Goal: Task Accomplishment & Management: Use online tool/utility

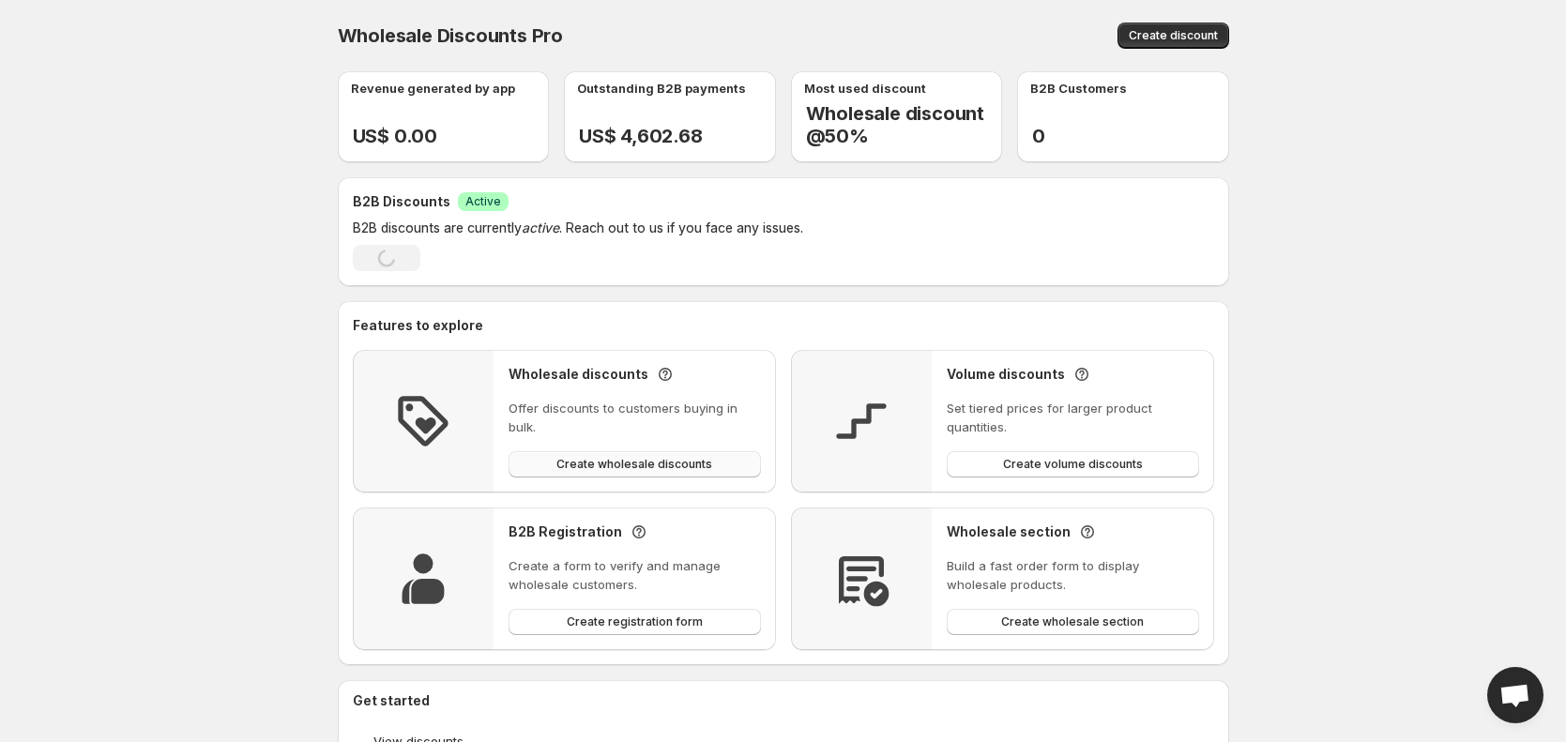
click at [615, 451] on button "Create wholesale discounts" at bounding box center [635, 464] width 252 height 26
